Goal: Information Seeking & Learning: Learn about a topic

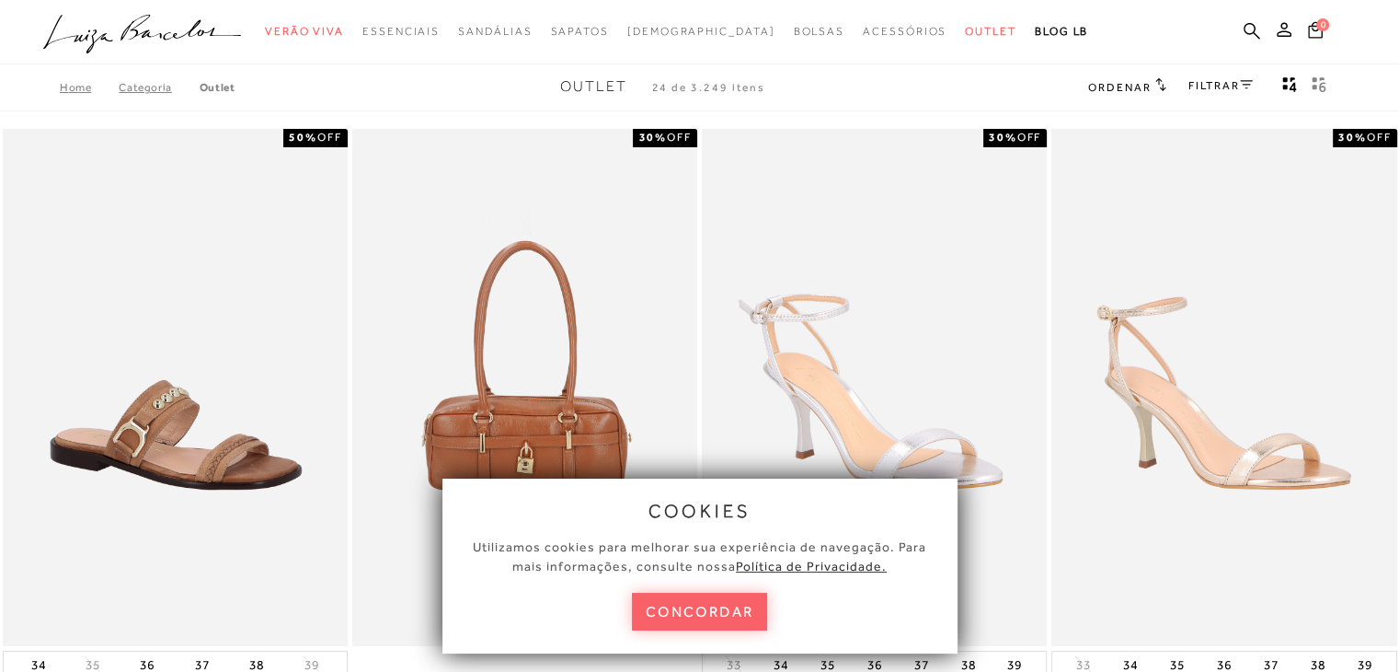
click at [666, 601] on button "concordar" at bounding box center [700, 612] width 136 height 38
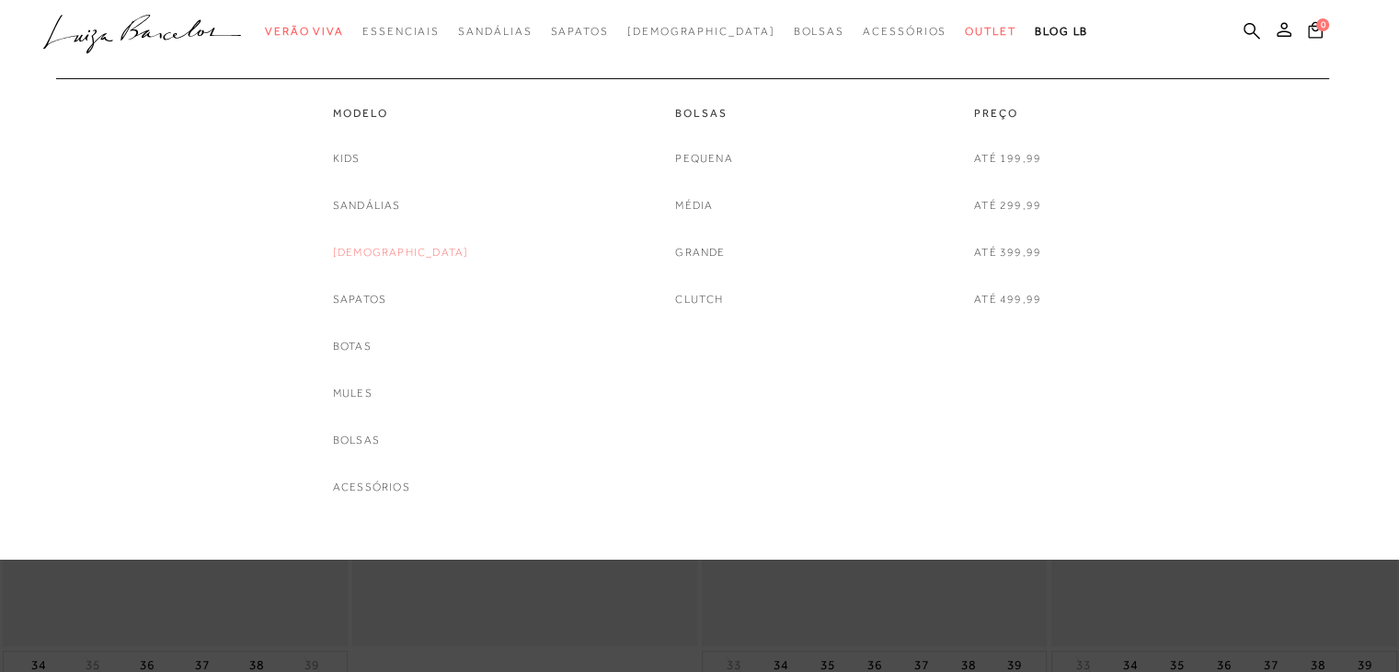
click at [419, 245] on link "[DEMOGRAPHIC_DATA]" at bounding box center [401, 252] width 136 height 19
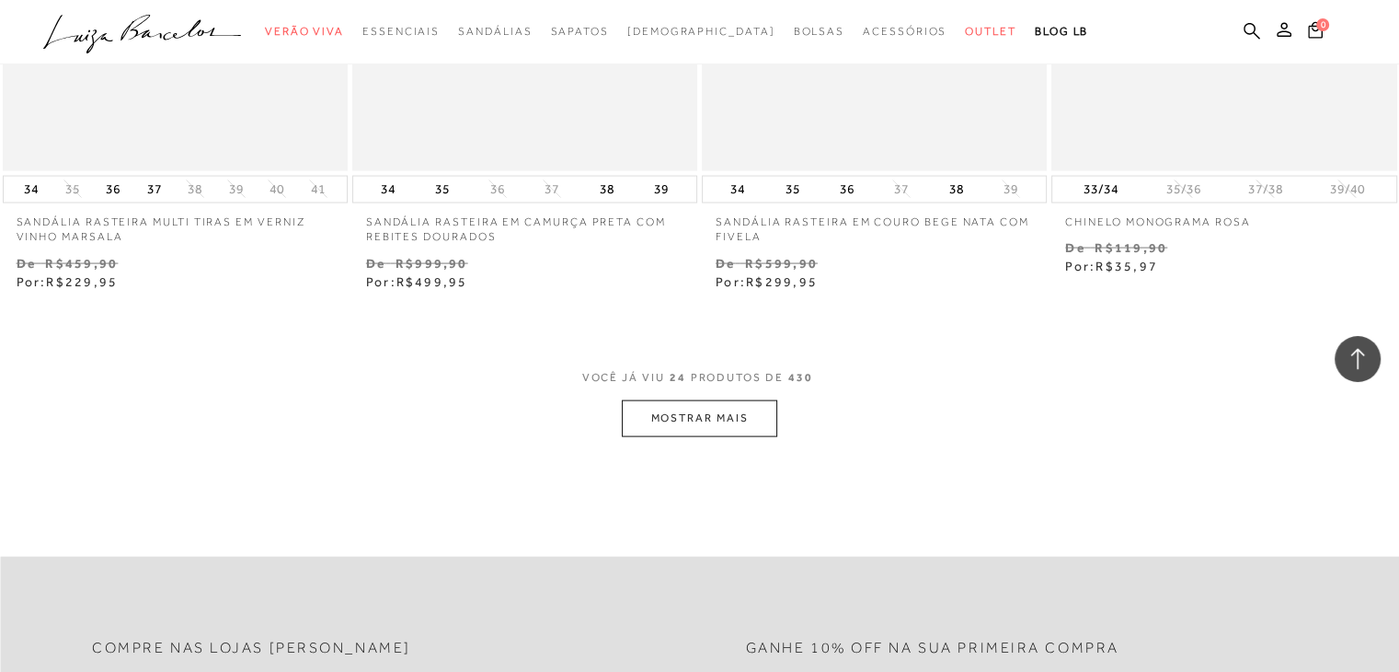
scroll to position [3761, 0]
click at [665, 408] on button "MOSTRAR MAIS" at bounding box center [699, 417] width 155 height 36
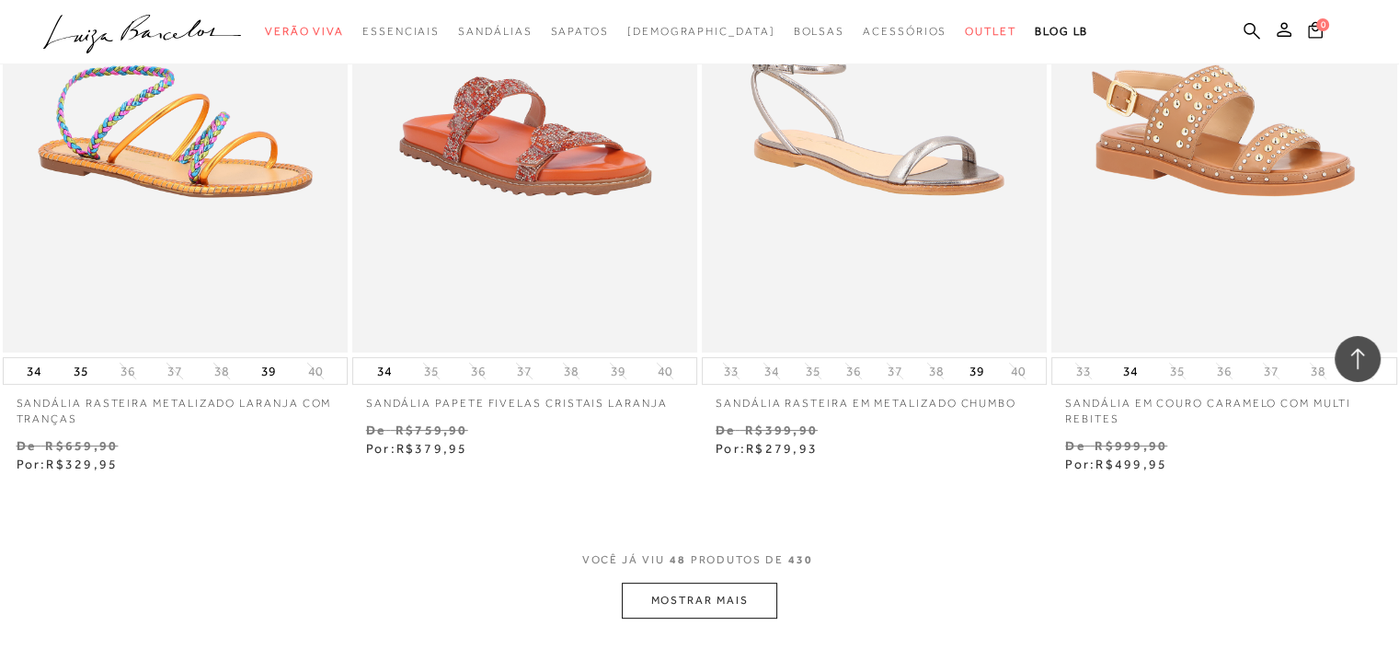
scroll to position [7551, 0]
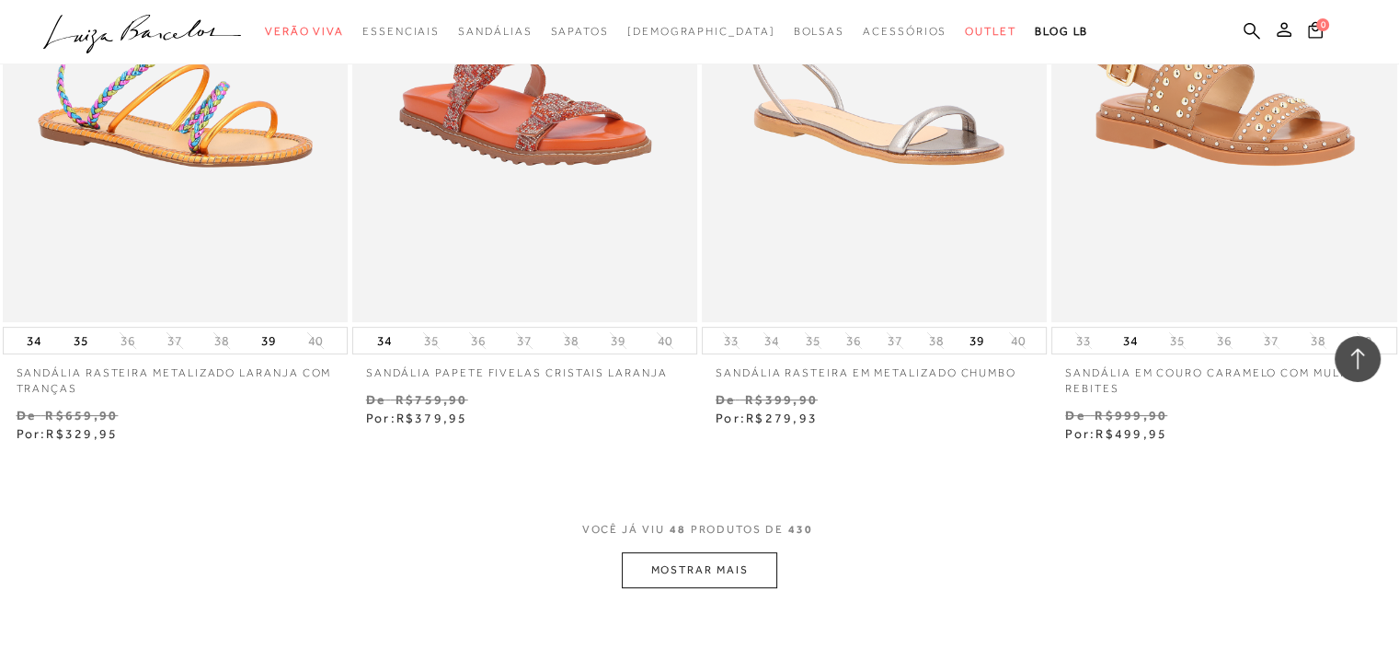
click at [710, 582] on button "MOSTRAR MAIS" at bounding box center [699, 570] width 155 height 36
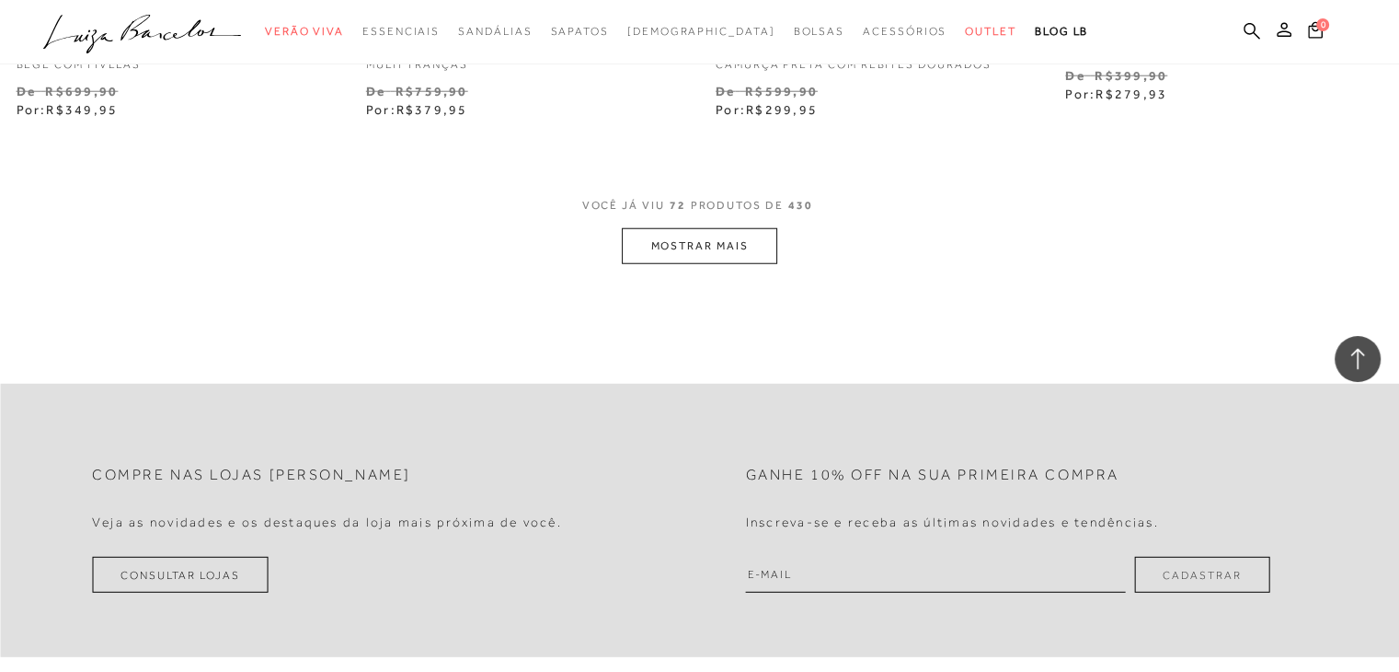
scroll to position [11818, 0]
click at [730, 244] on button "MOSTRAR MAIS" at bounding box center [699, 245] width 155 height 36
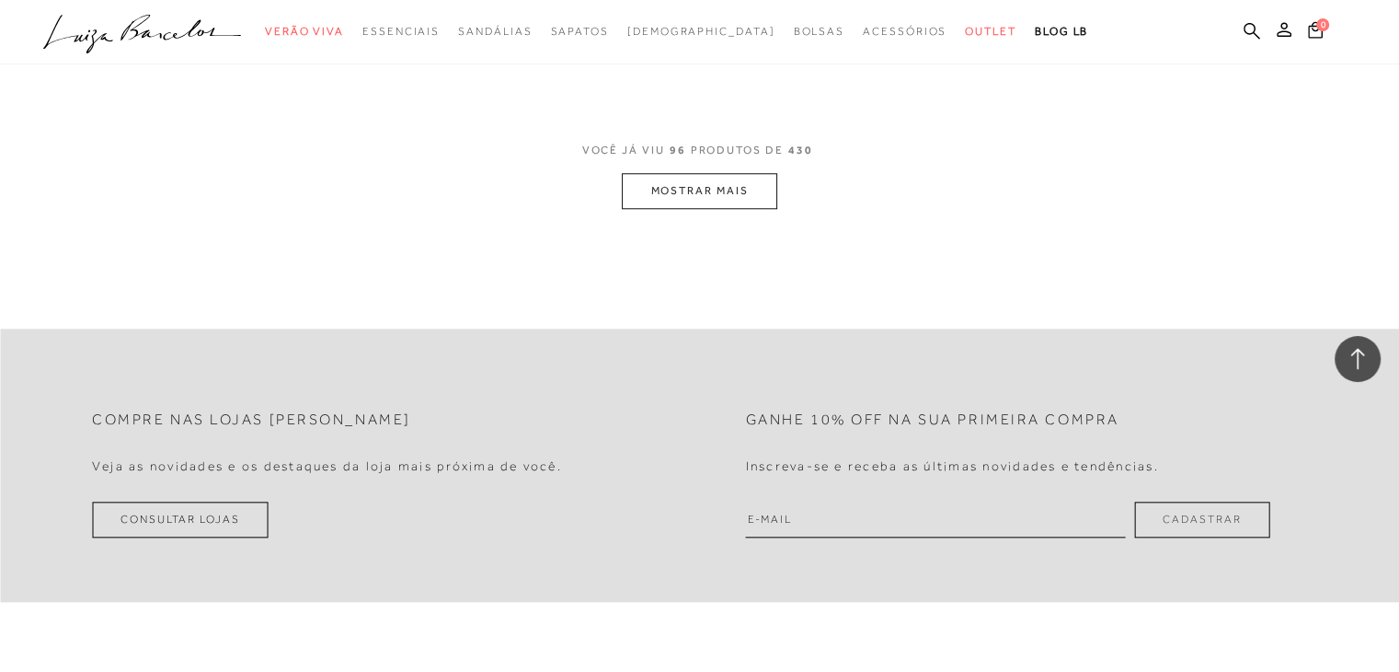
click at [741, 191] on button "MOSTRAR MAIS" at bounding box center [699, 191] width 155 height 36
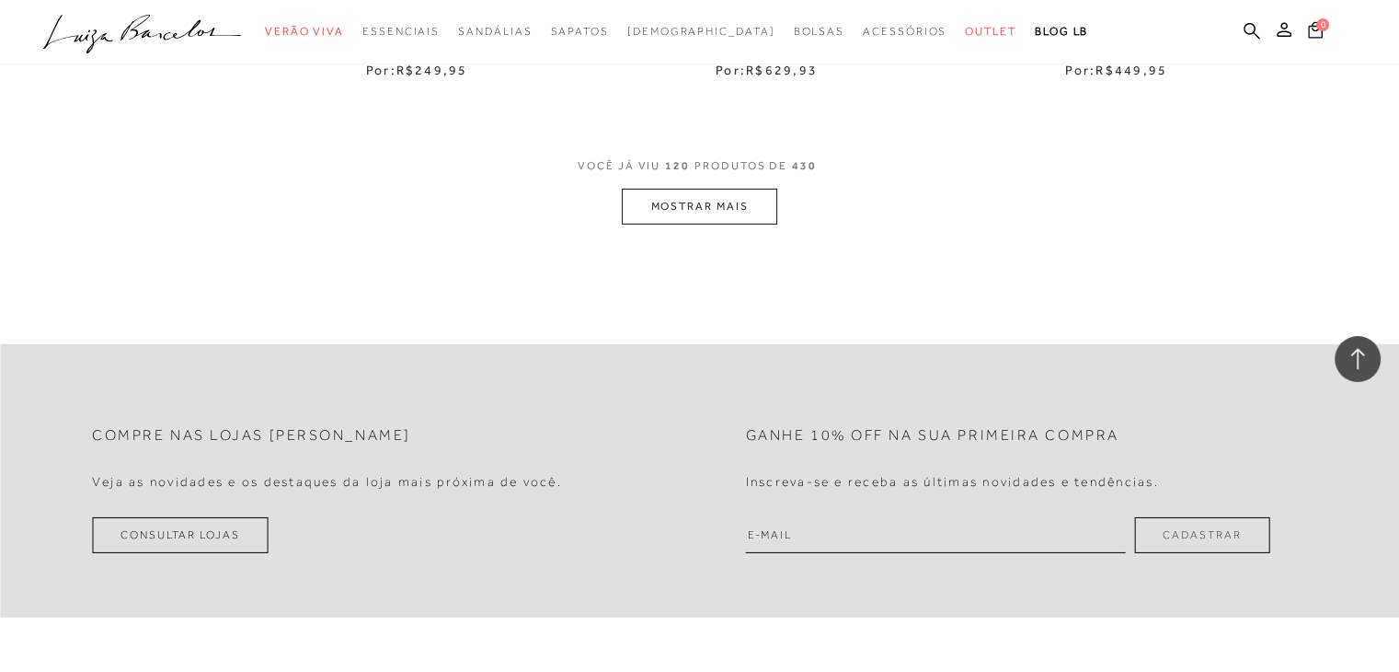
scroll to position [19744, 0]
drag, startPoint x: 715, startPoint y: 218, endPoint x: 714, endPoint y: 188, distance: 30.4
click at [714, 188] on button "MOSTRAR MAIS" at bounding box center [699, 204] width 155 height 36
click at [714, 188] on div "Loading..." at bounding box center [699, 336] width 1399 height 672
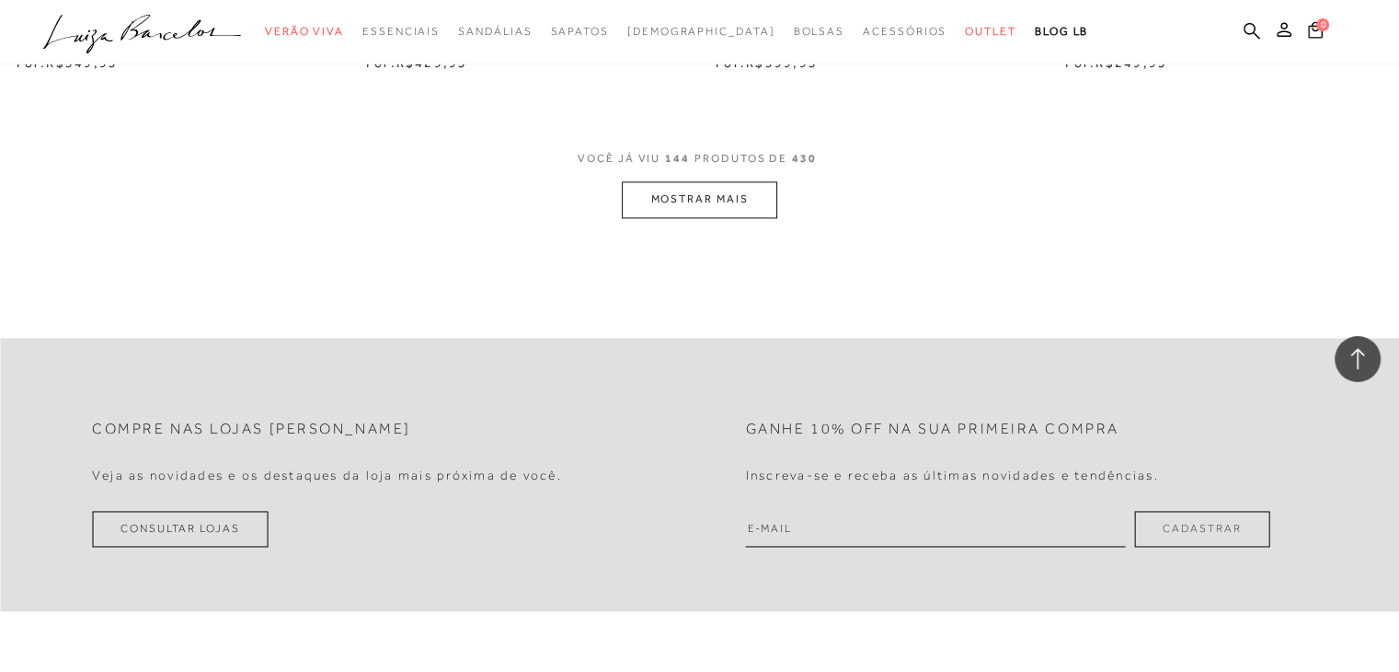
click at [683, 189] on button "MOSTRAR MAIS" at bounding box center [699, 199] width 155 height 36
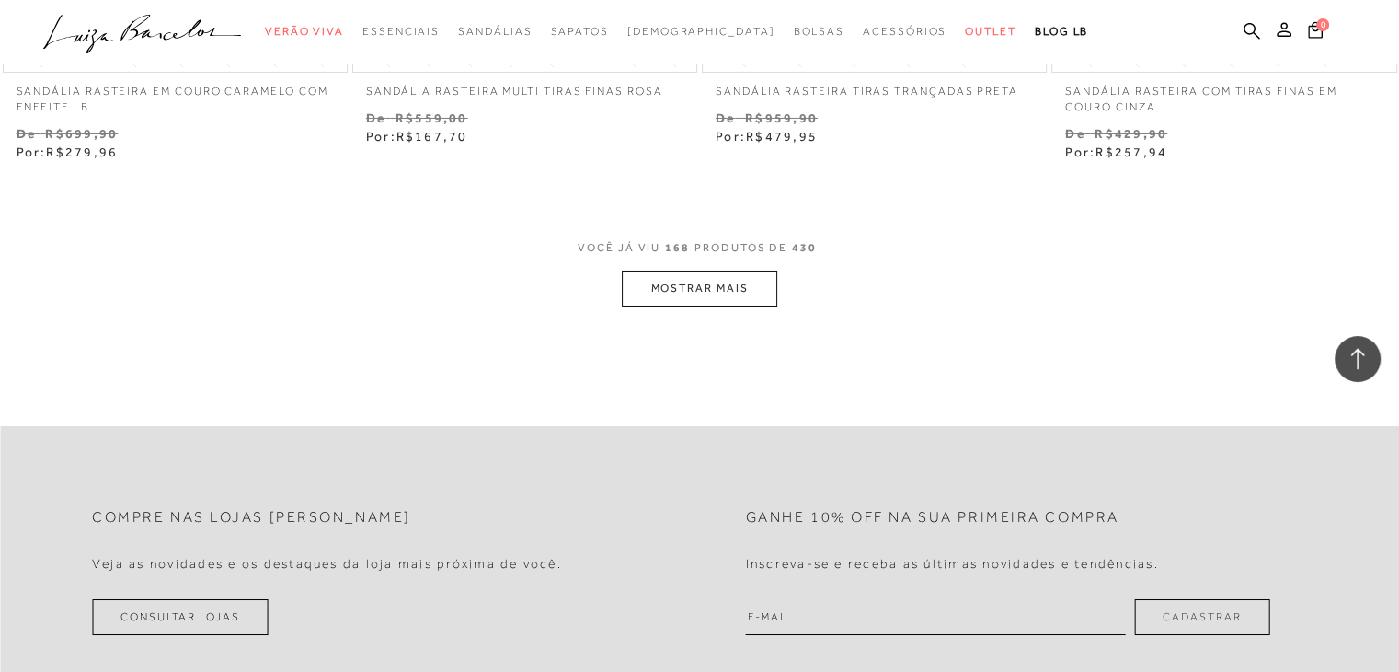
scroll to position [27529, 0]
click at [761, 295] on button "MOSTRAR MAIS" at bounding box center [699, 288] width 155 height 36
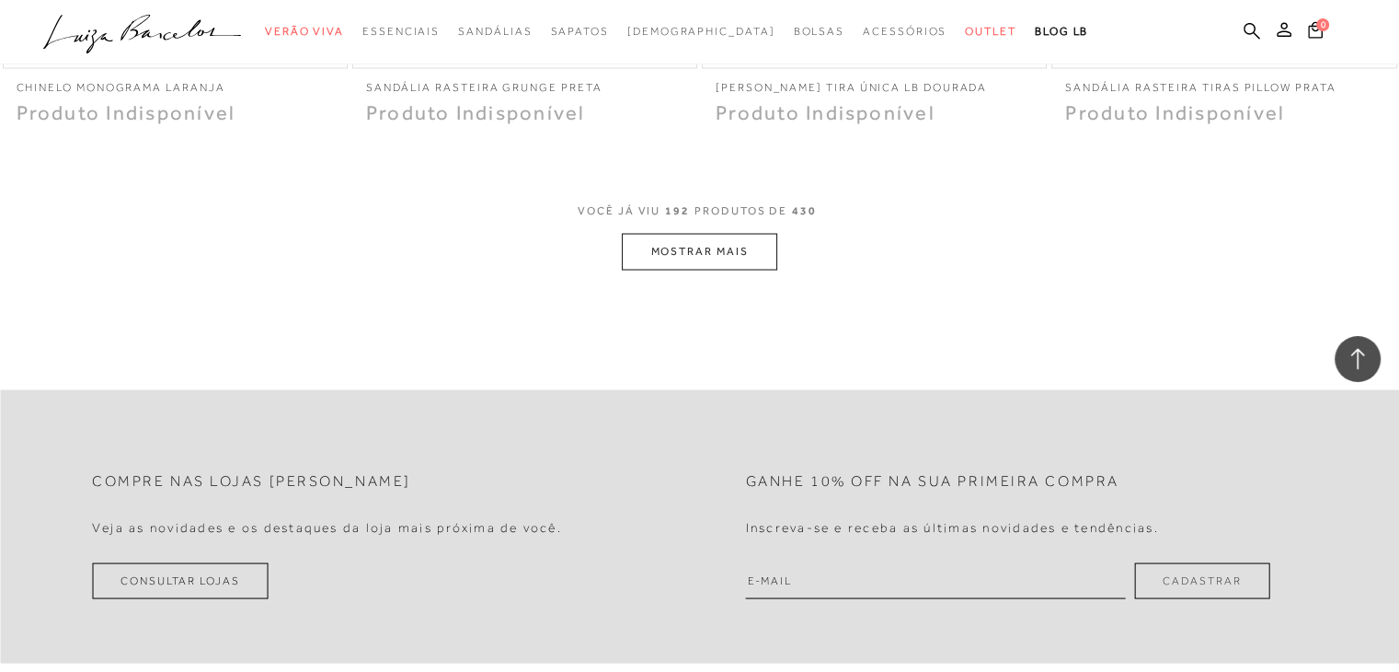
scroll to position [31481, 0]
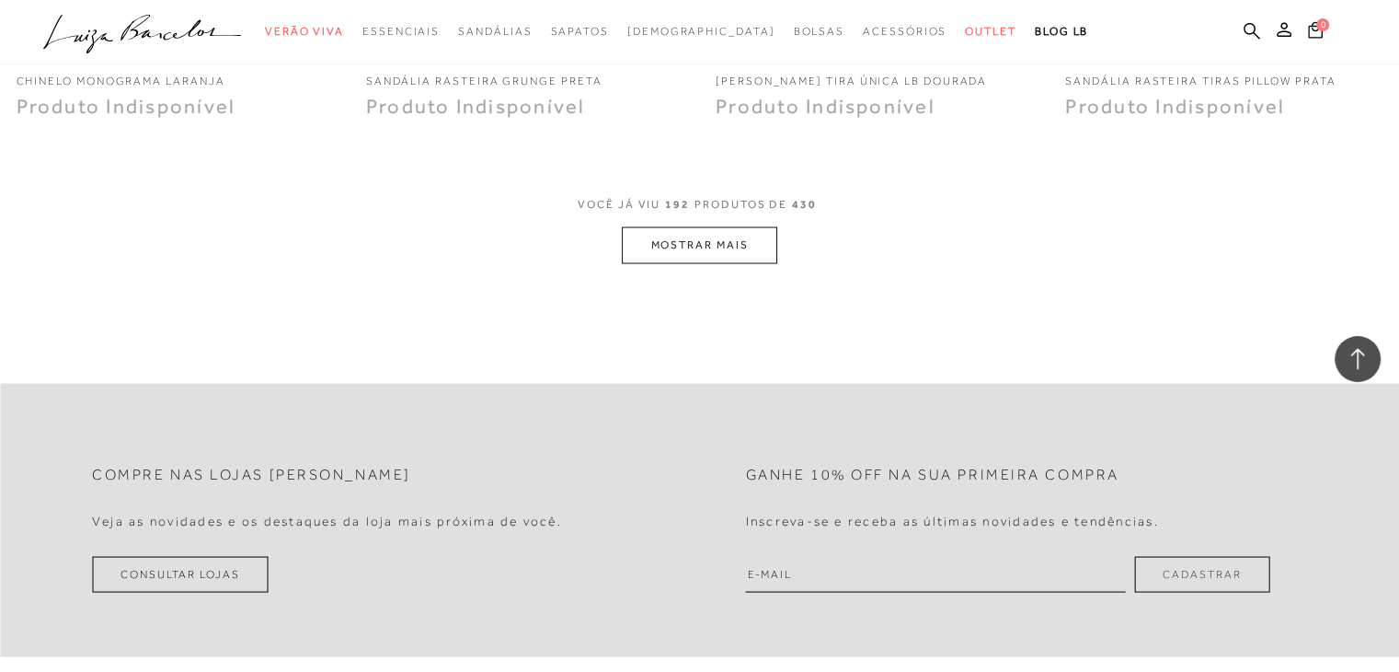
click at [709, 230] on button "MOSTRAR MAIS" at bounding box center [699, 245] width 155 height 36
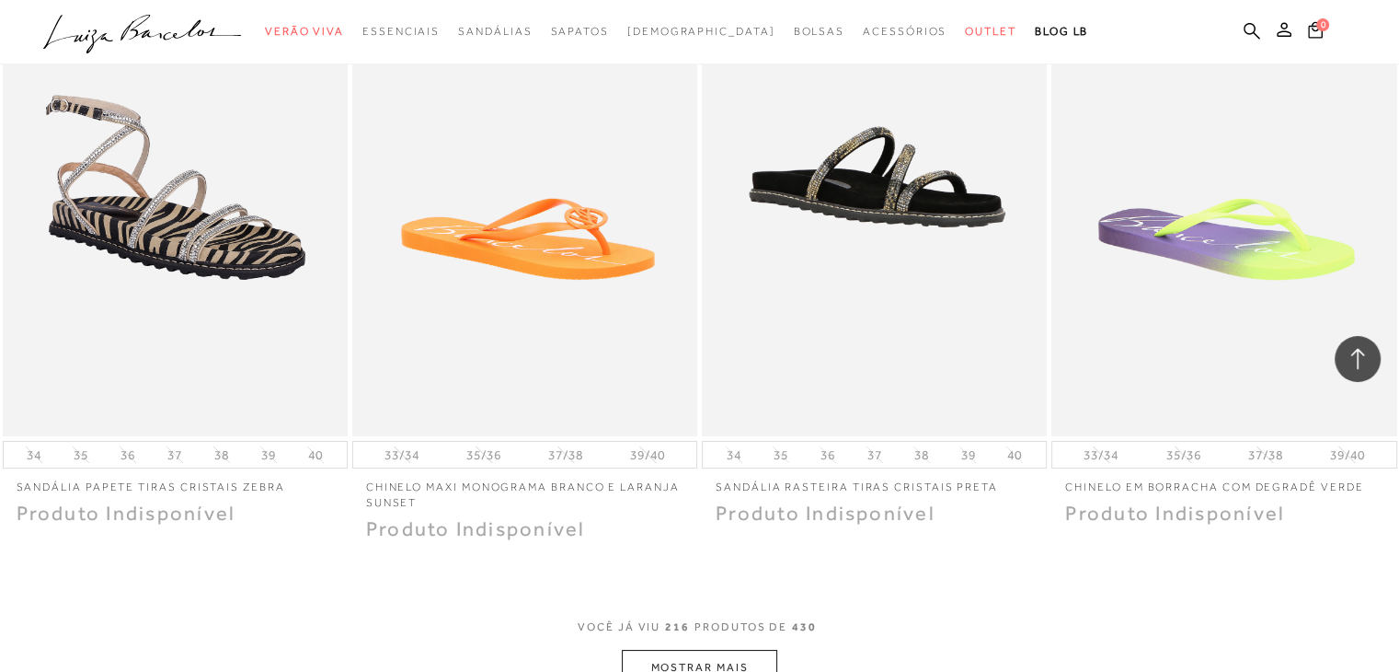
scroll to position [34902, 0]
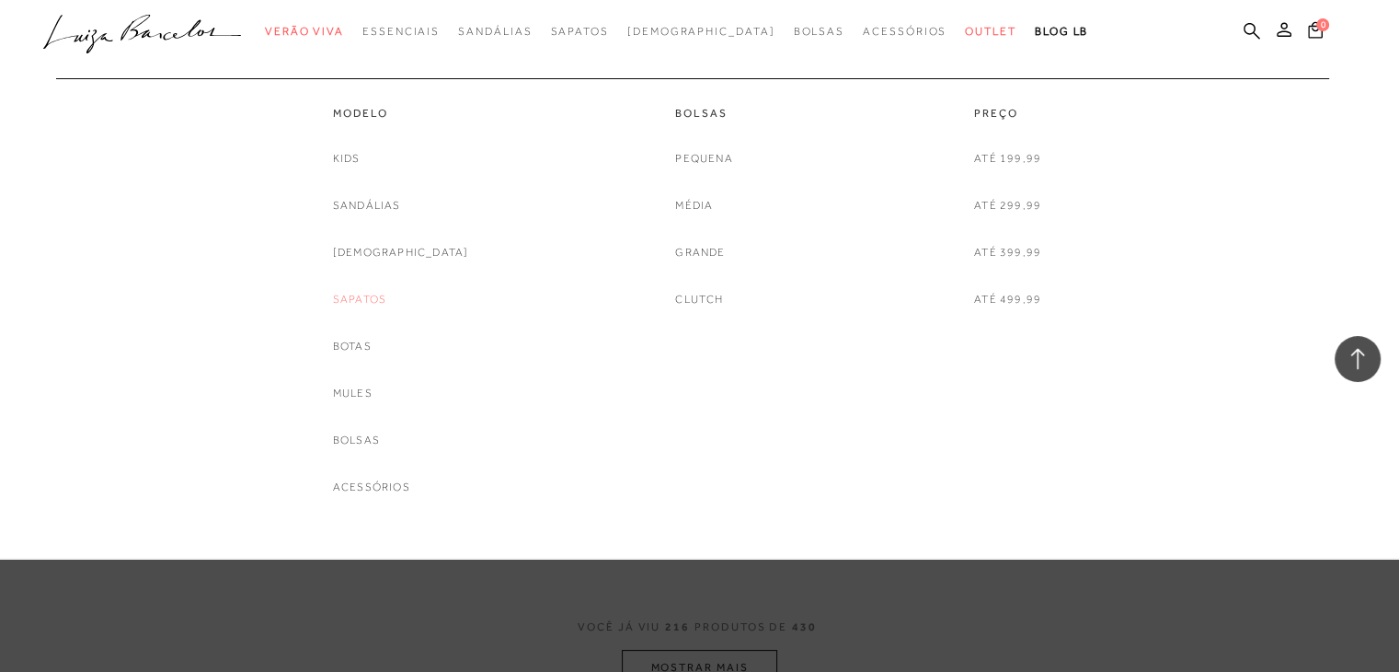
click at [386, 303] on link "Sapatos" at bounding box center [359, 299] width 53 height 19
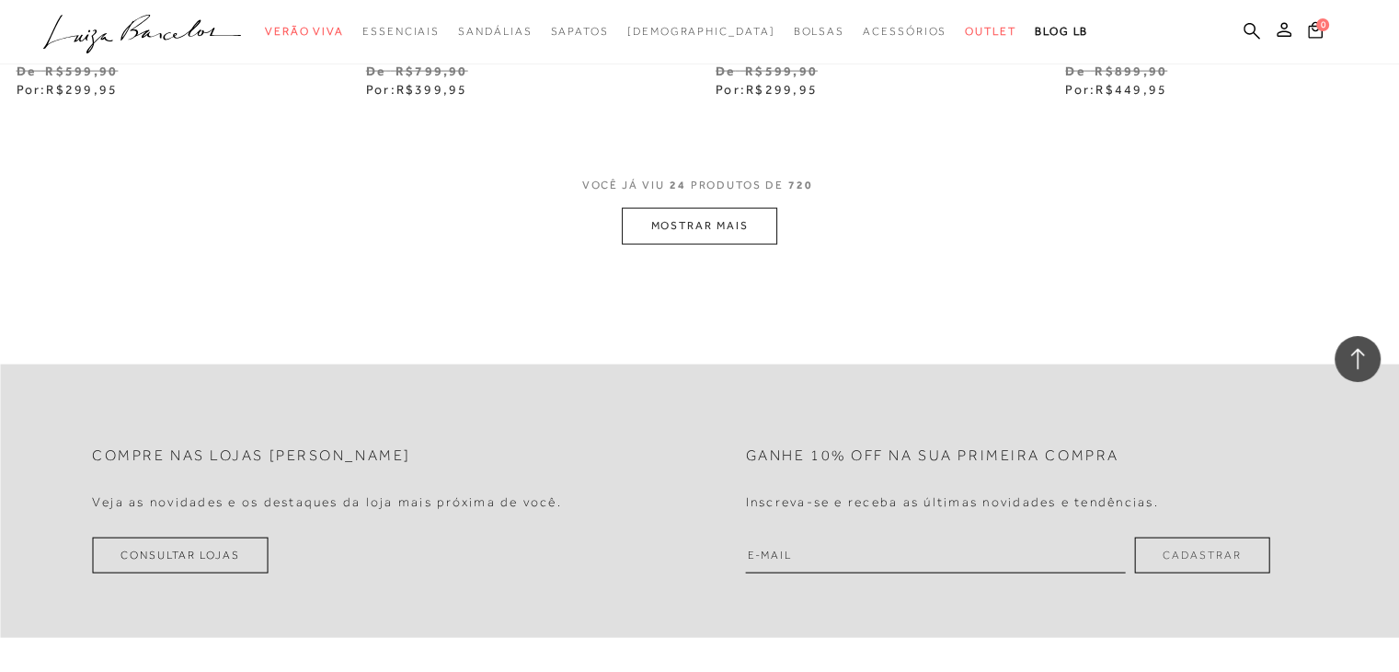
scroll to position [3954, 0]
click at [755, 232] on button "MOSTRAR MAIS" at bounding box center [699, 225] width 155 height 36
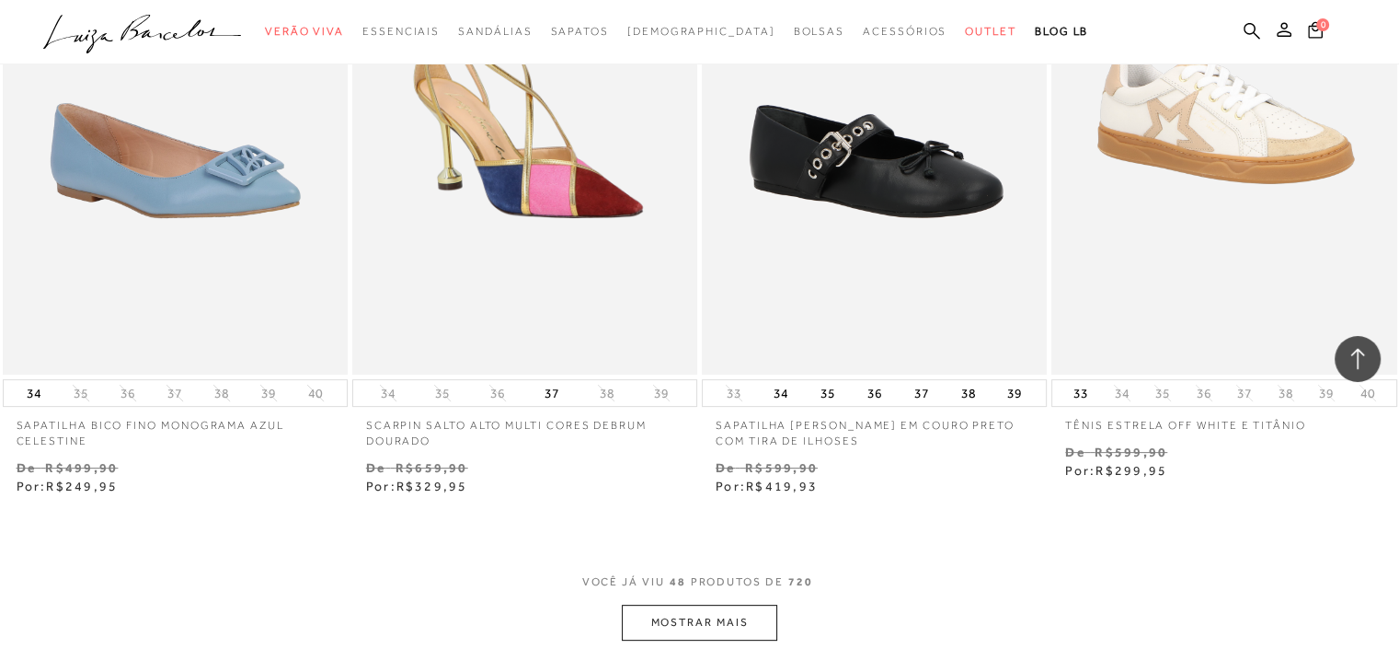
scroll to position [7642, 0]
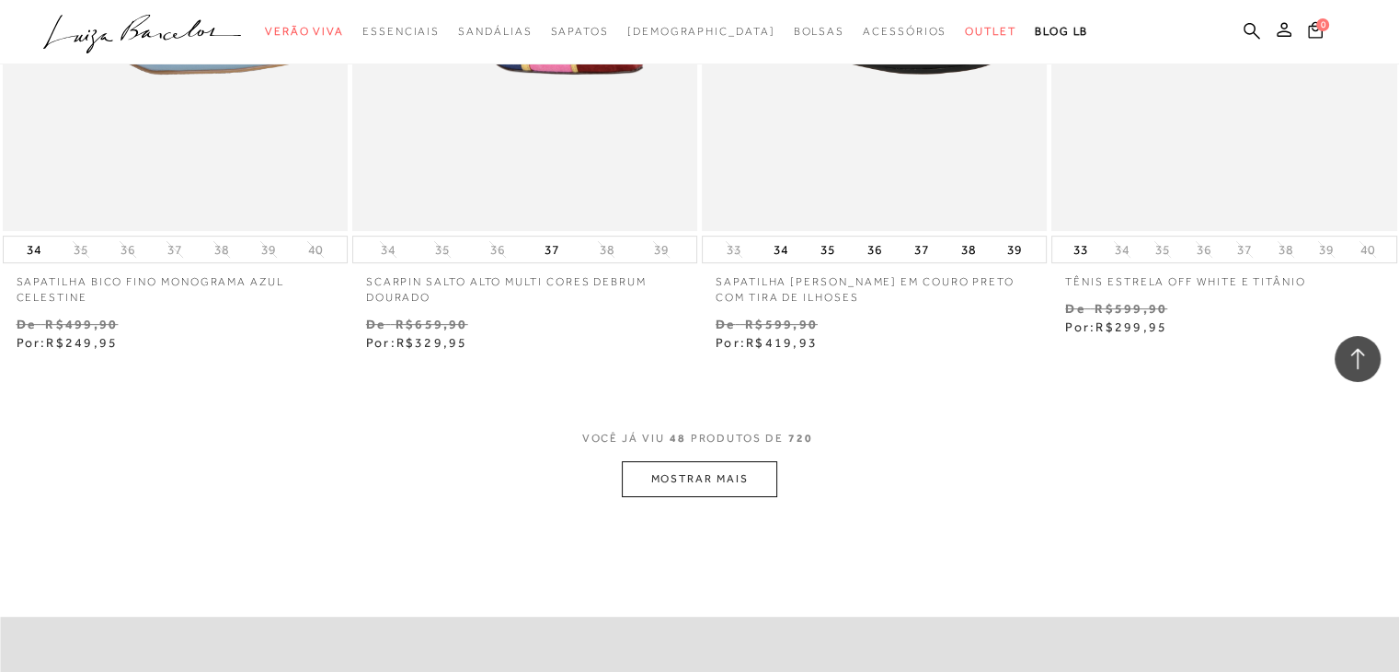
click at [717, 465] on button "MOSTRAR MAIS" at bounding box center [699, 479] width 155 height 36
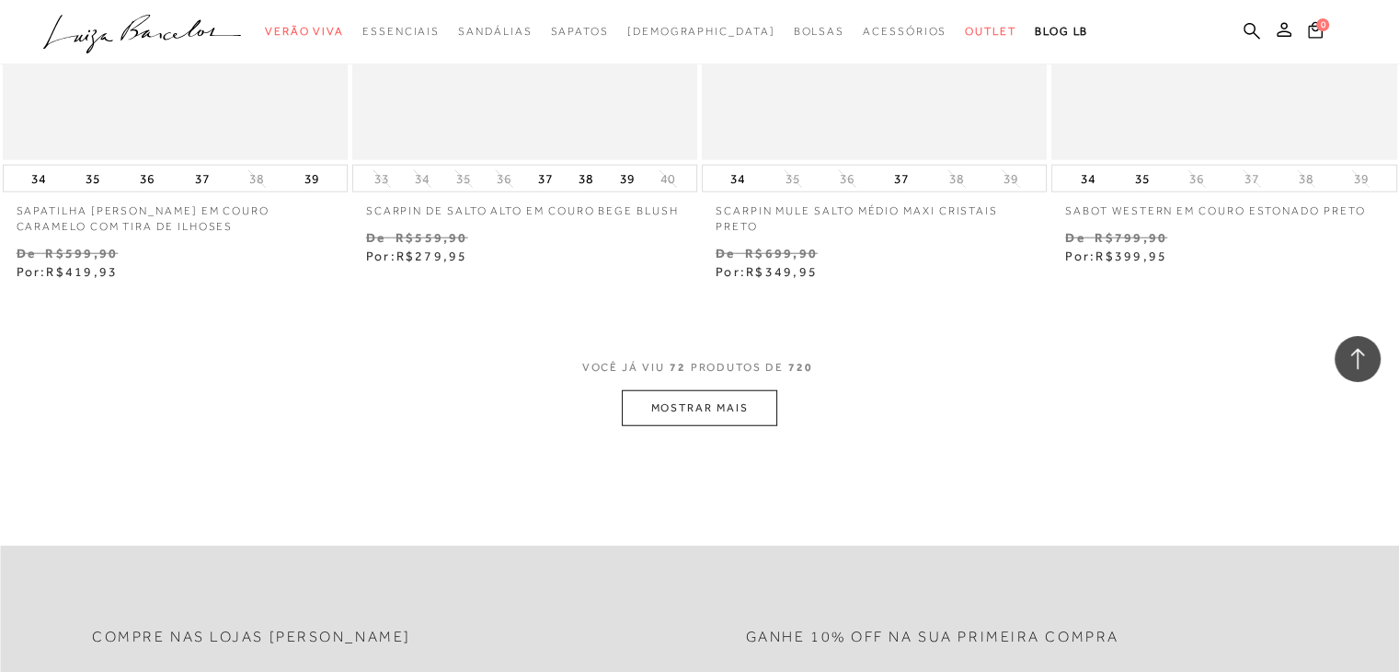
scroll to position [11690, 0]
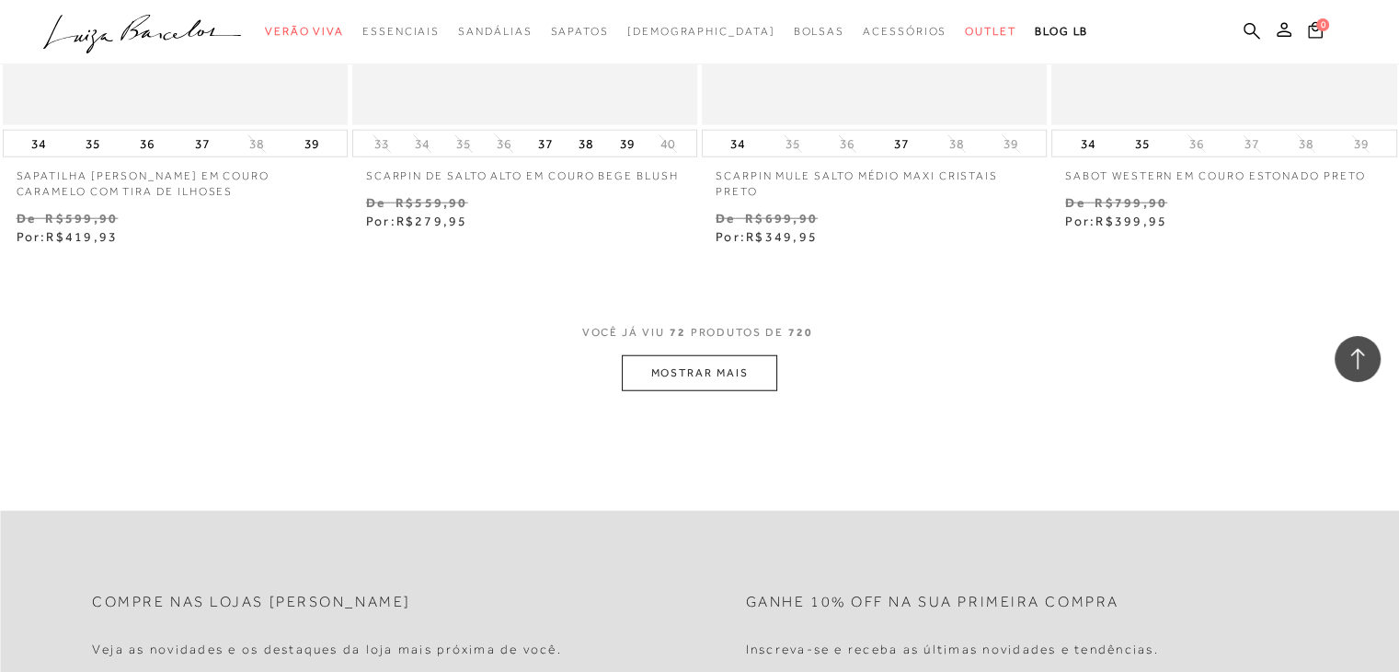
click at [745, 373] on button "MOSTRAR MAIS" at bounding box center [699, 373] width 155 height 36
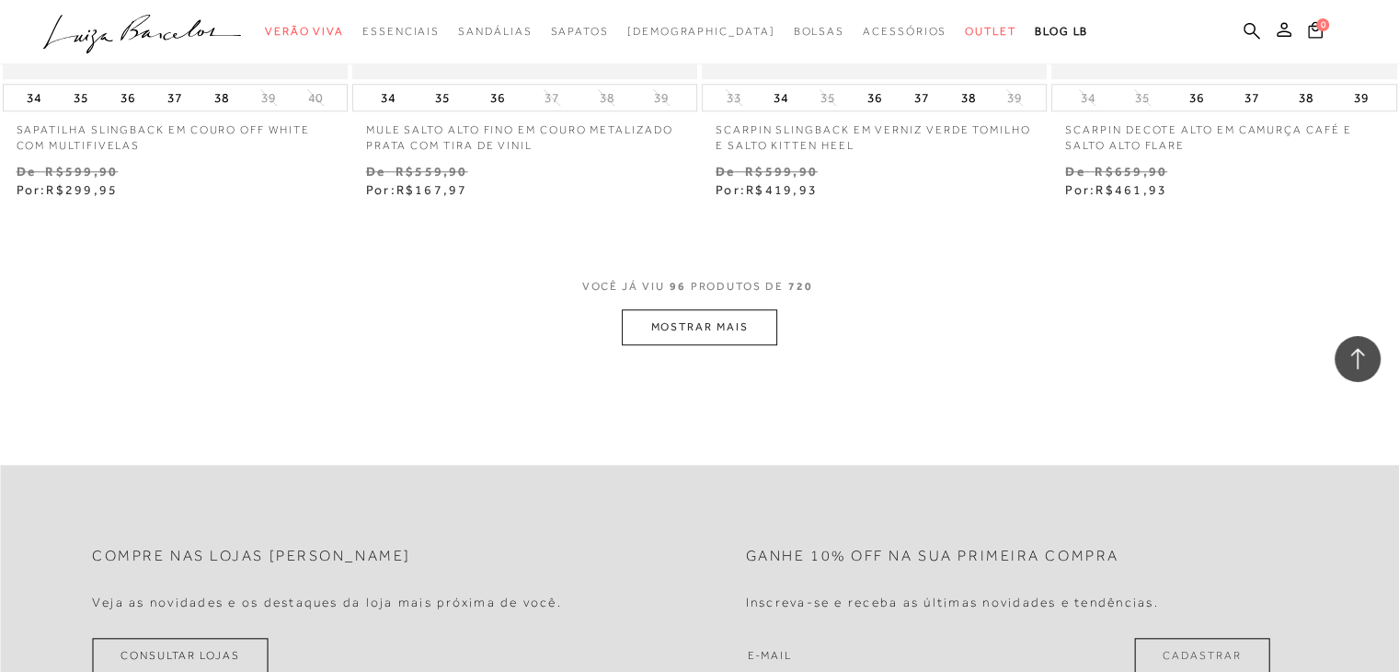
scroll to position [15684, 0]
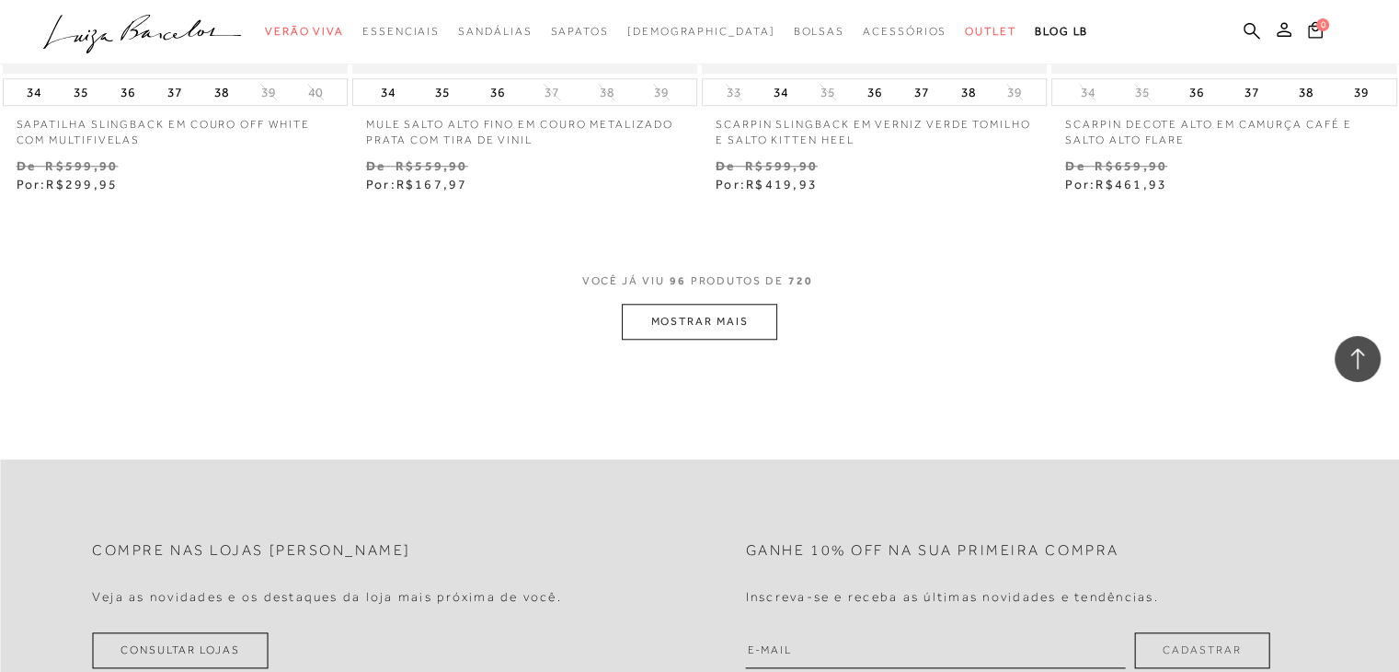
click at [660, 334] on button "MOSTRAR MAIS" at bounding box center [699, 322] width 155 height 36
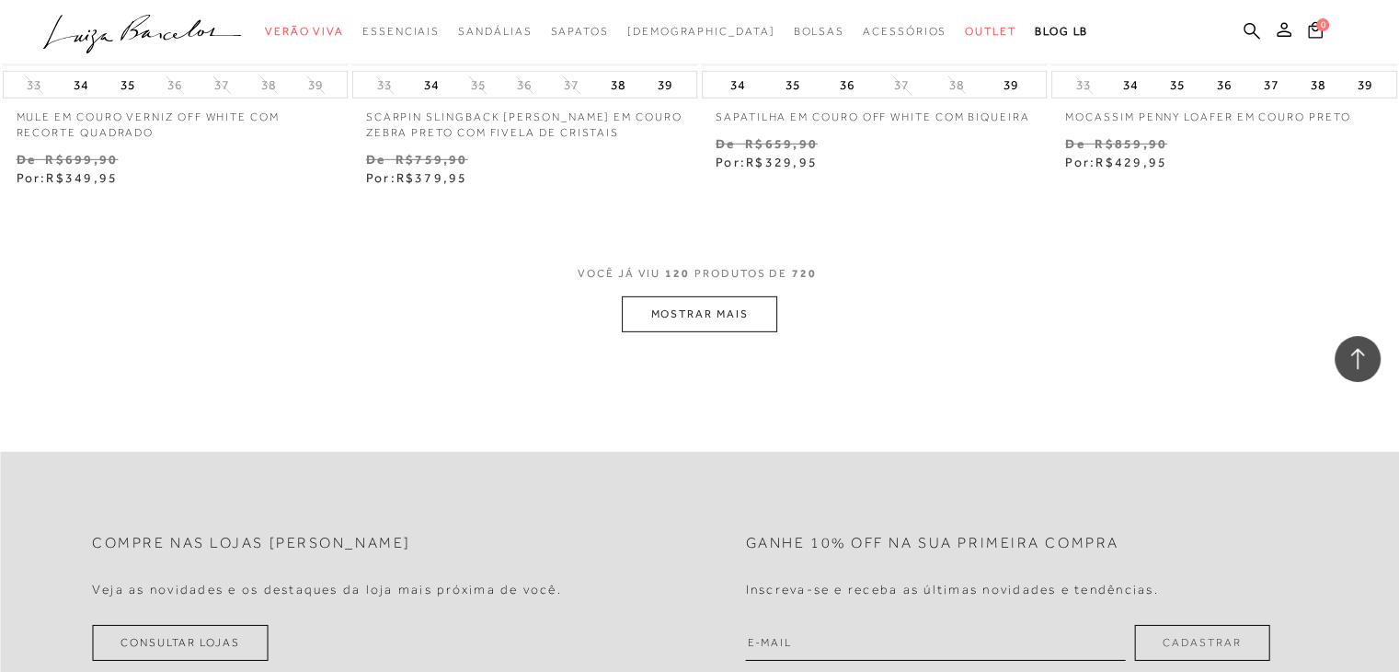
scroll to position [19672, 0]
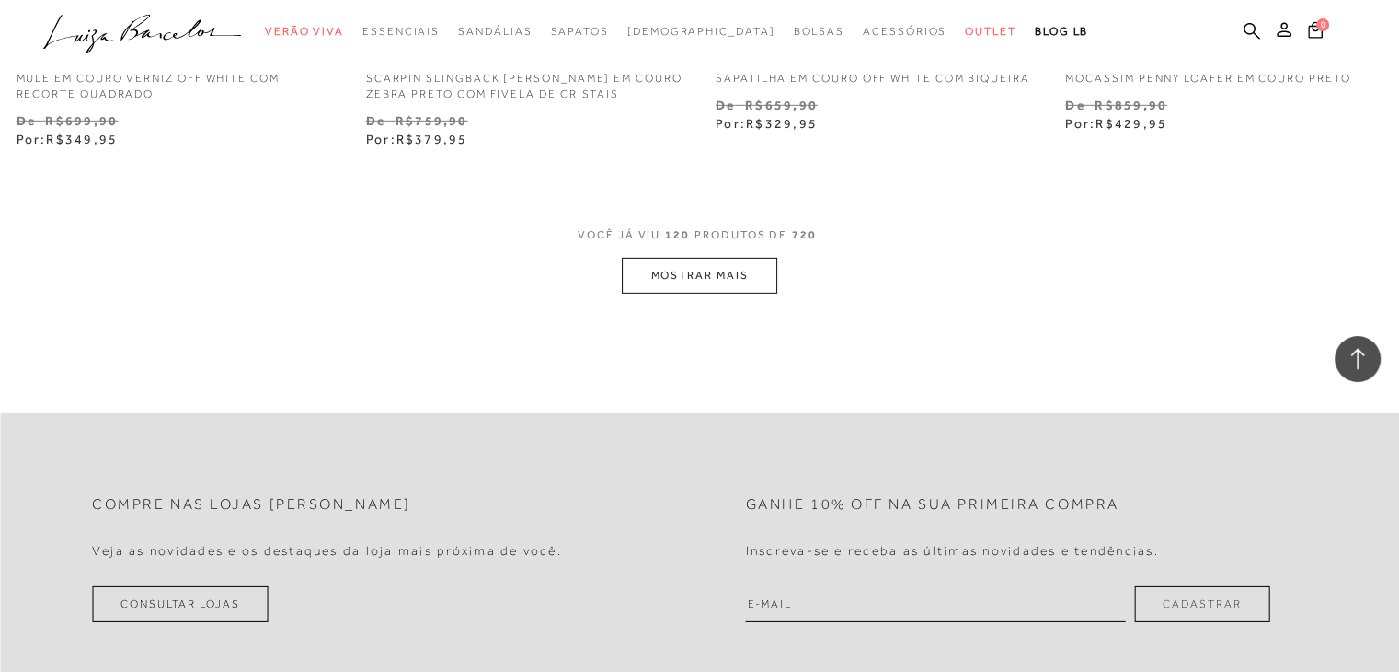
click at [692, 289] on button "MOSTRAR MAIS" at bounding box center [699, 276] width 155 height 36
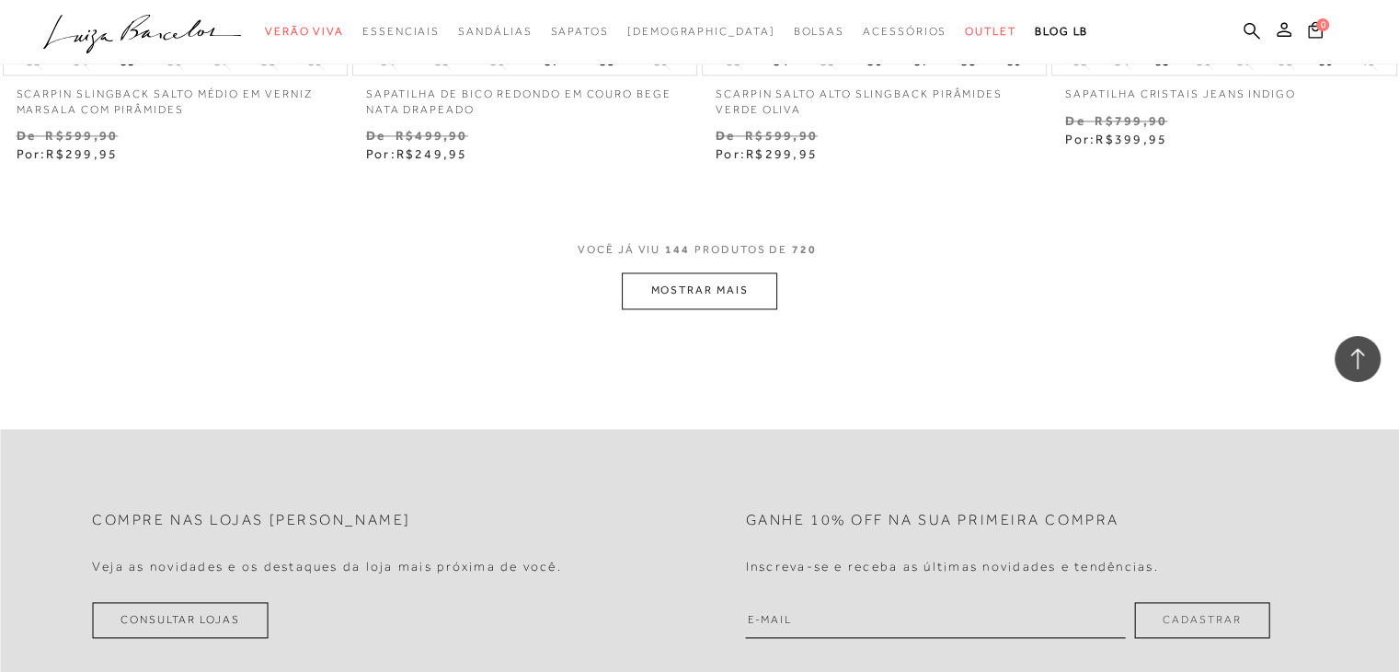
scroll to position [23596, 0]
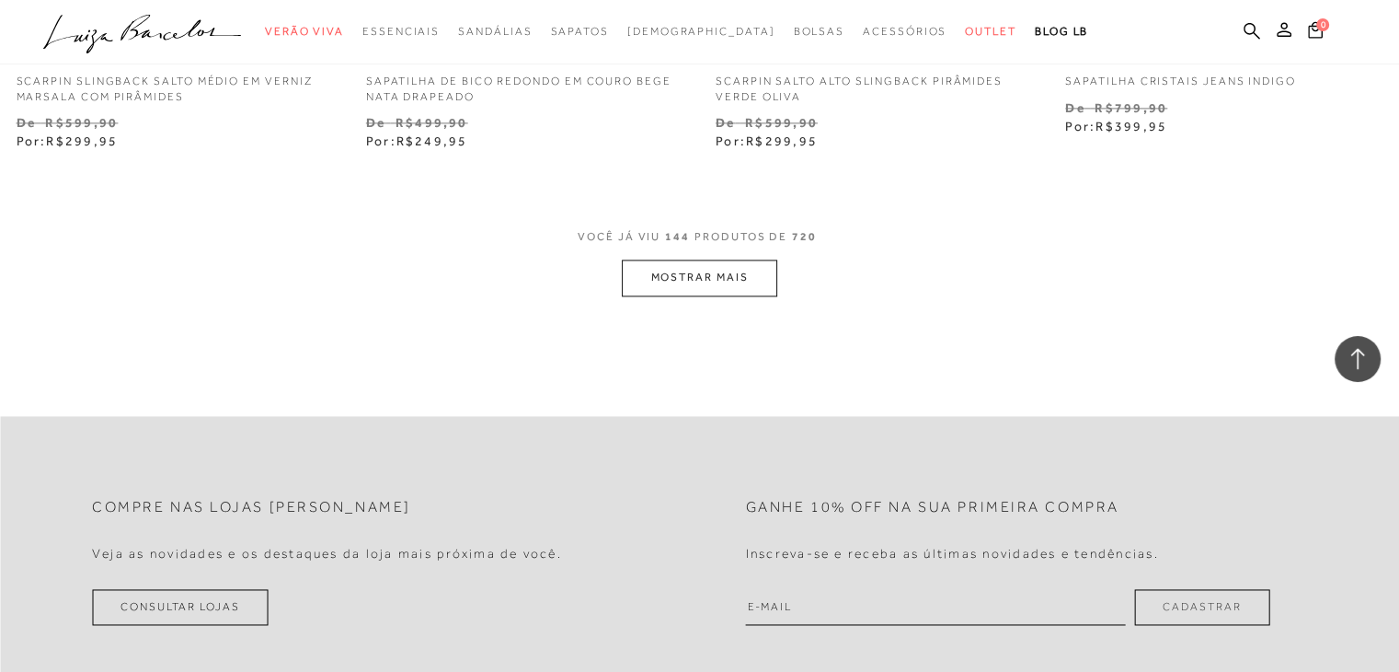
click at [666, 273] on button "MOSTRAR MAIS" at bounding box center [699, 277] width 155 height 36
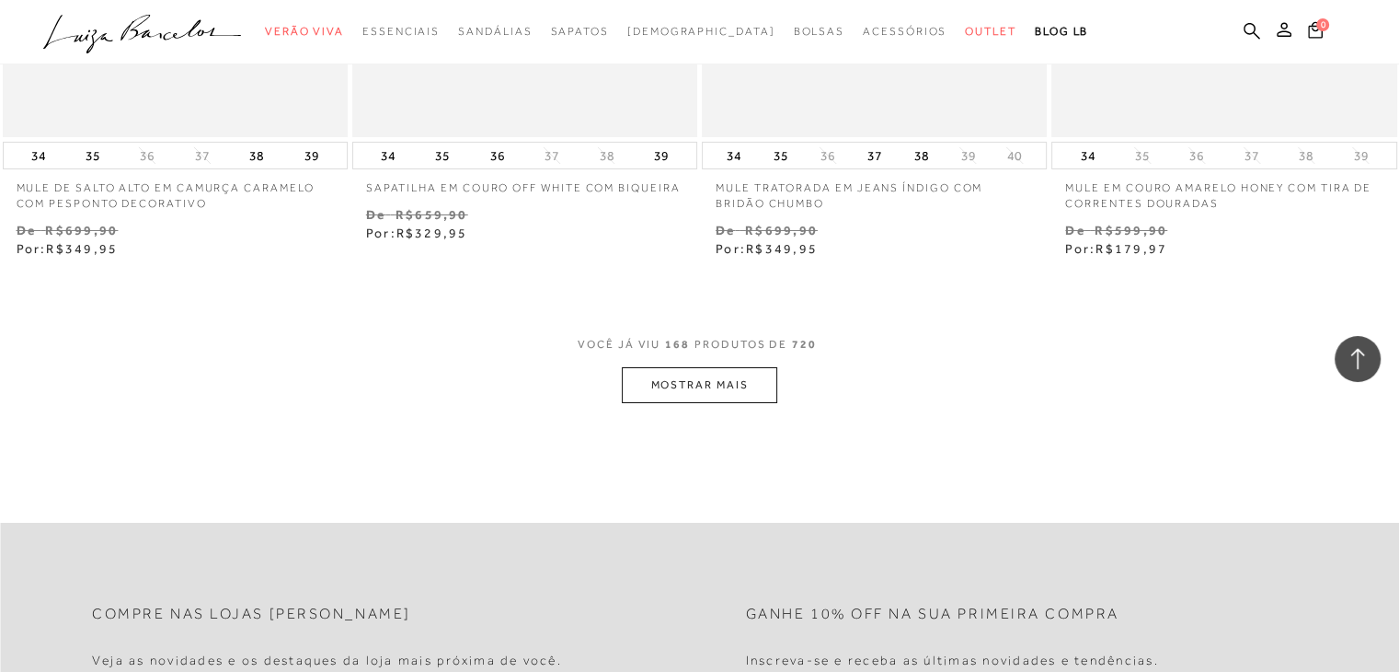
scroll to position [27433, 0]
click at [710, 365] on button "MOSTRAR MAIS" at bounding box center [699, 383] width 155 height 36
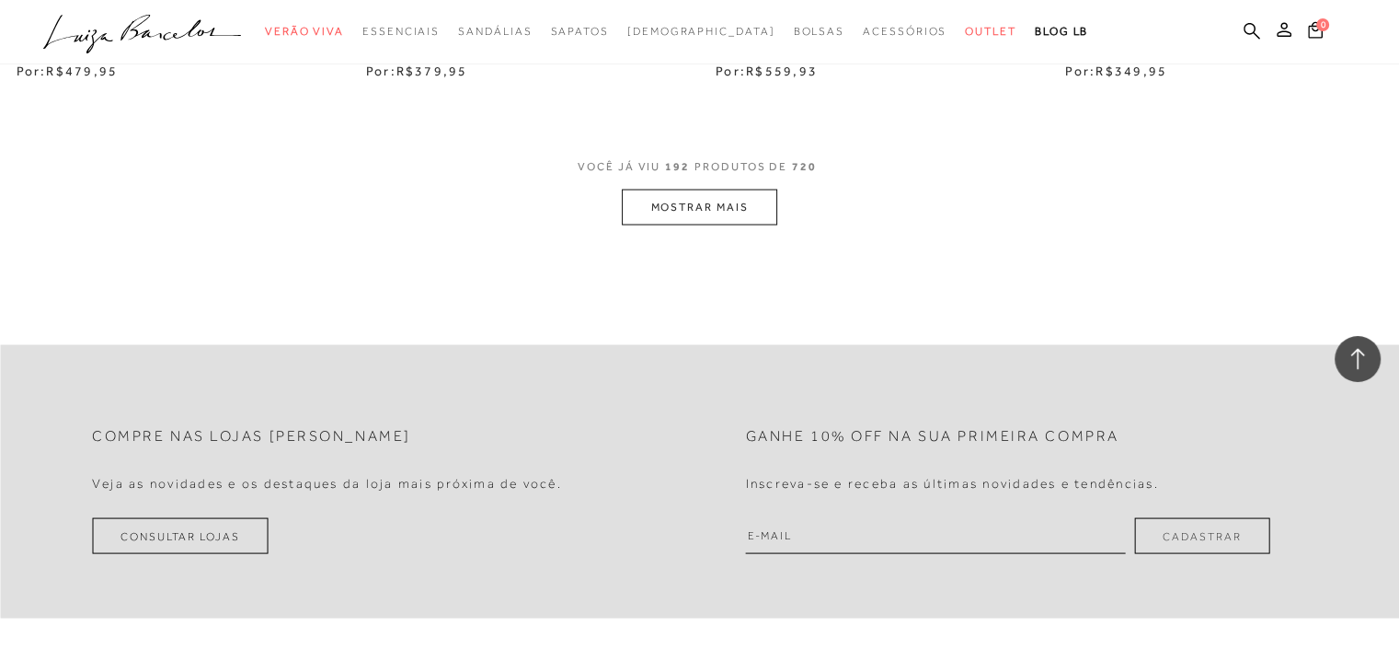
scroll to position [31554, 0]
click at [665, 216] on button "MOSTRAR MAIS" at bounding box center [699, 205] width 155 height 36
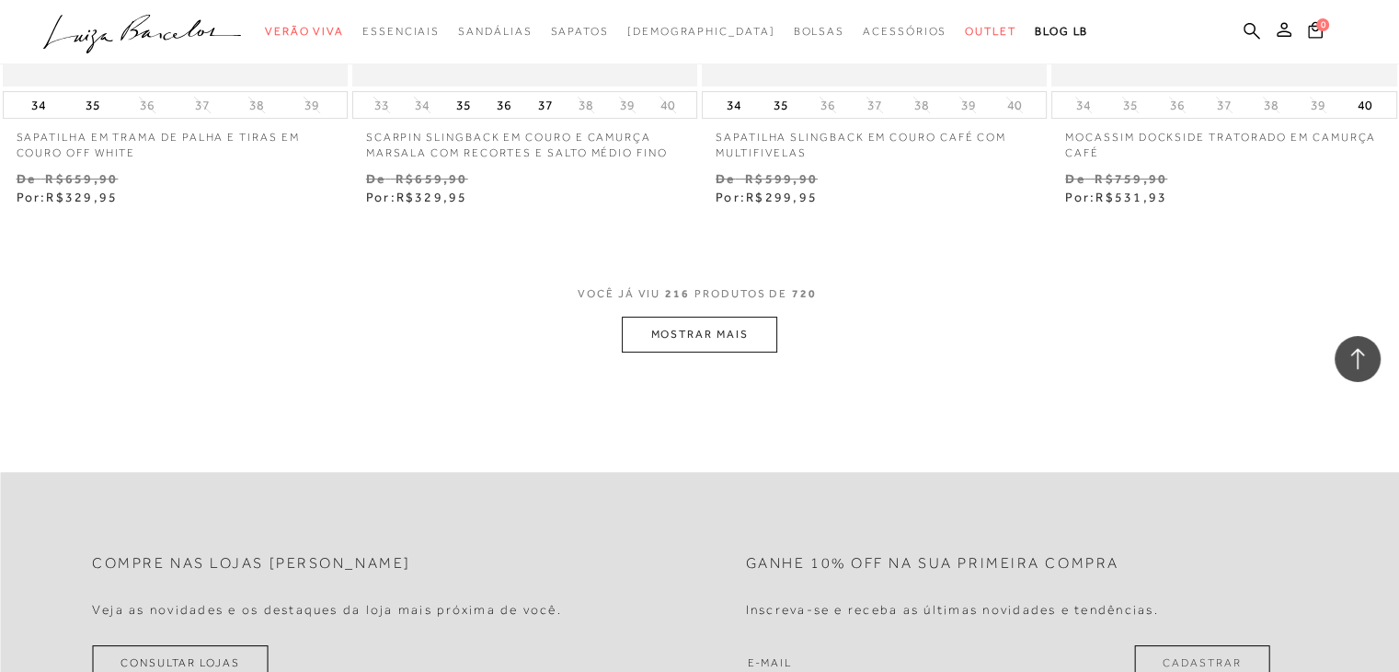
scroll to position [35374, 0]
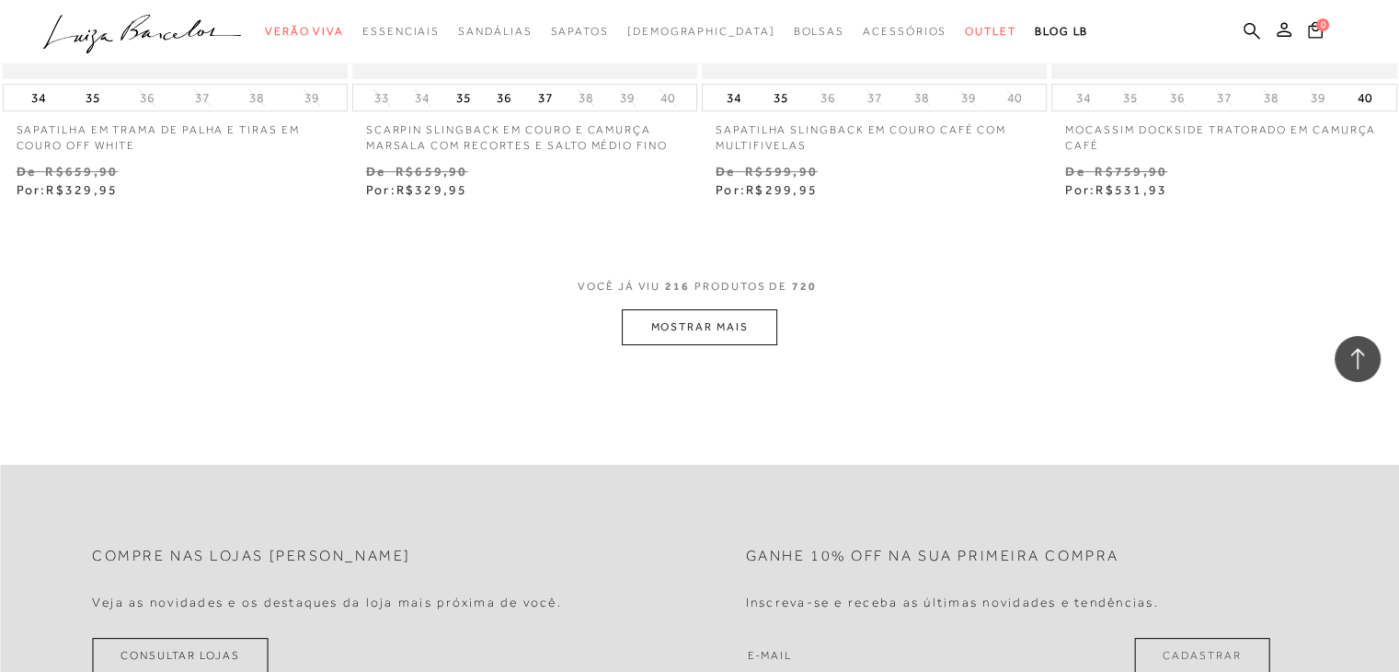
click at [756, 331] on button "MOSTRAR MAIS" at bounding box center [699, 327] width 155 height 36
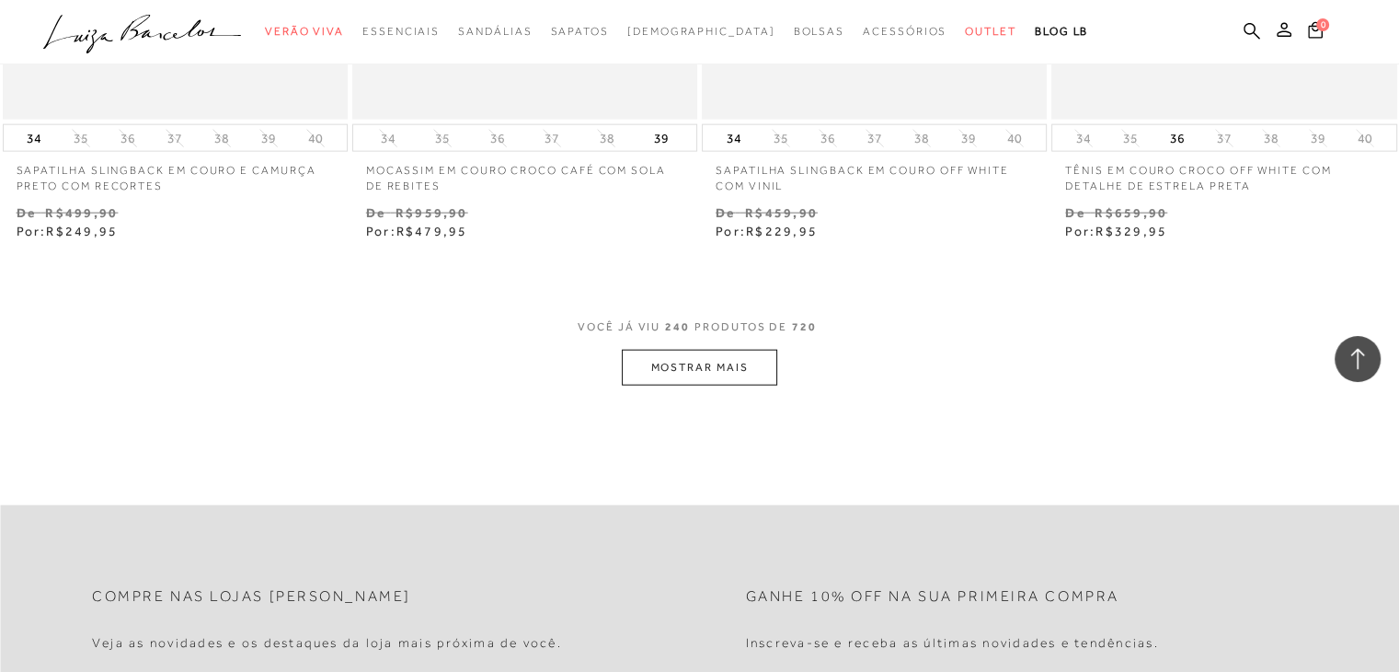
scroll to position [39276, 0]
click at [705, 371] on button "MOSTRAR MAIS" at bounding box center [699, 367] width 155 height 36
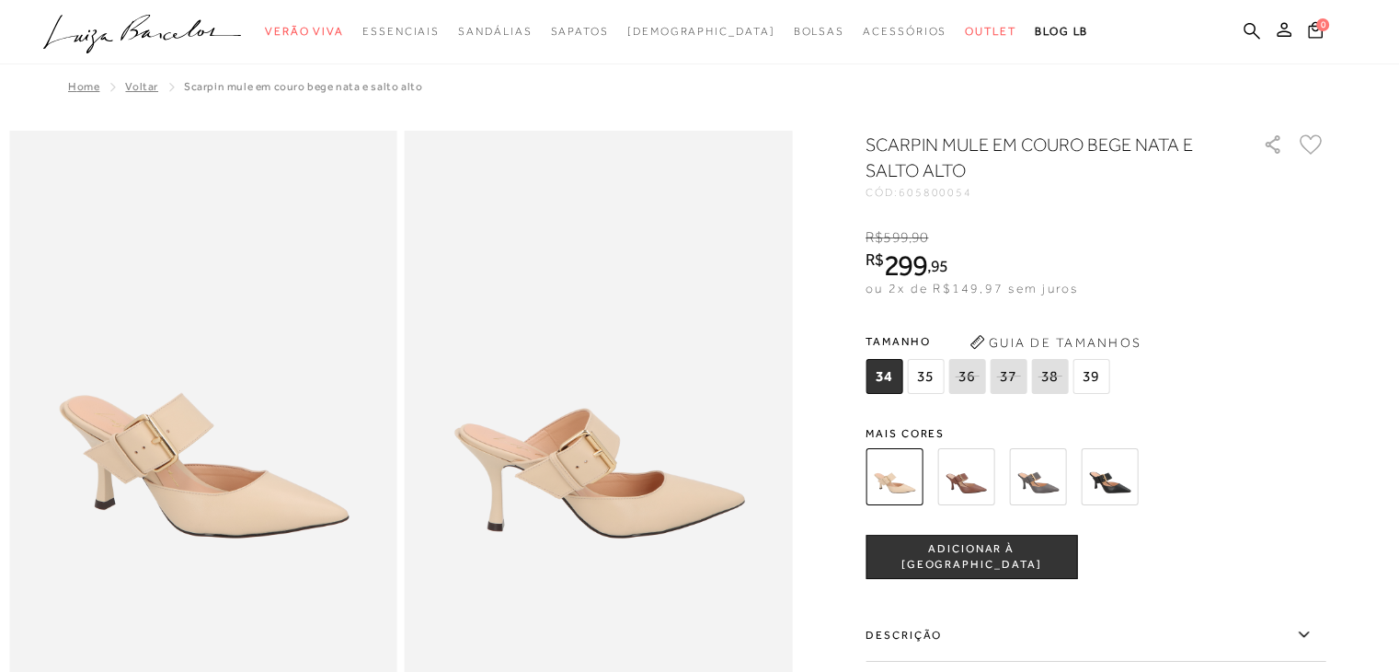
click at [966, 461] on img at bounding box center [966, 476] width 57 height 57
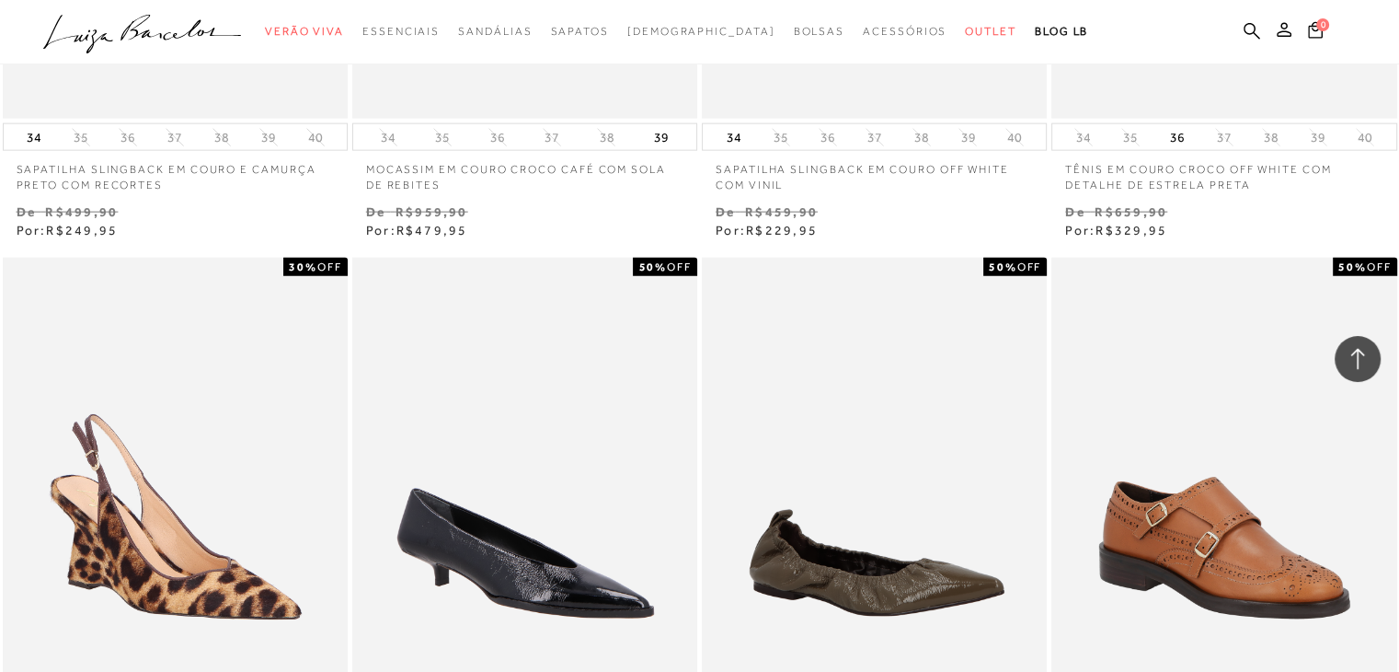
scroll to position [39276, 0]
